Goal: Navigation & Orientation: Find specific page/section

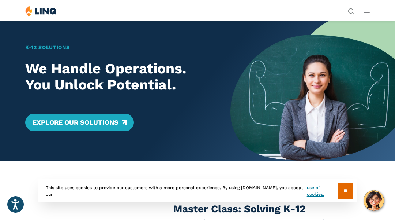
click at [37, 37] on div "K‑12 Solutions We Handle Operations. You Unlock Potential. Explore Our Solutions" at bounding box center [115, 90] width 231 height 140
